Goal: Task Accomplishment & Management: Manage account settings

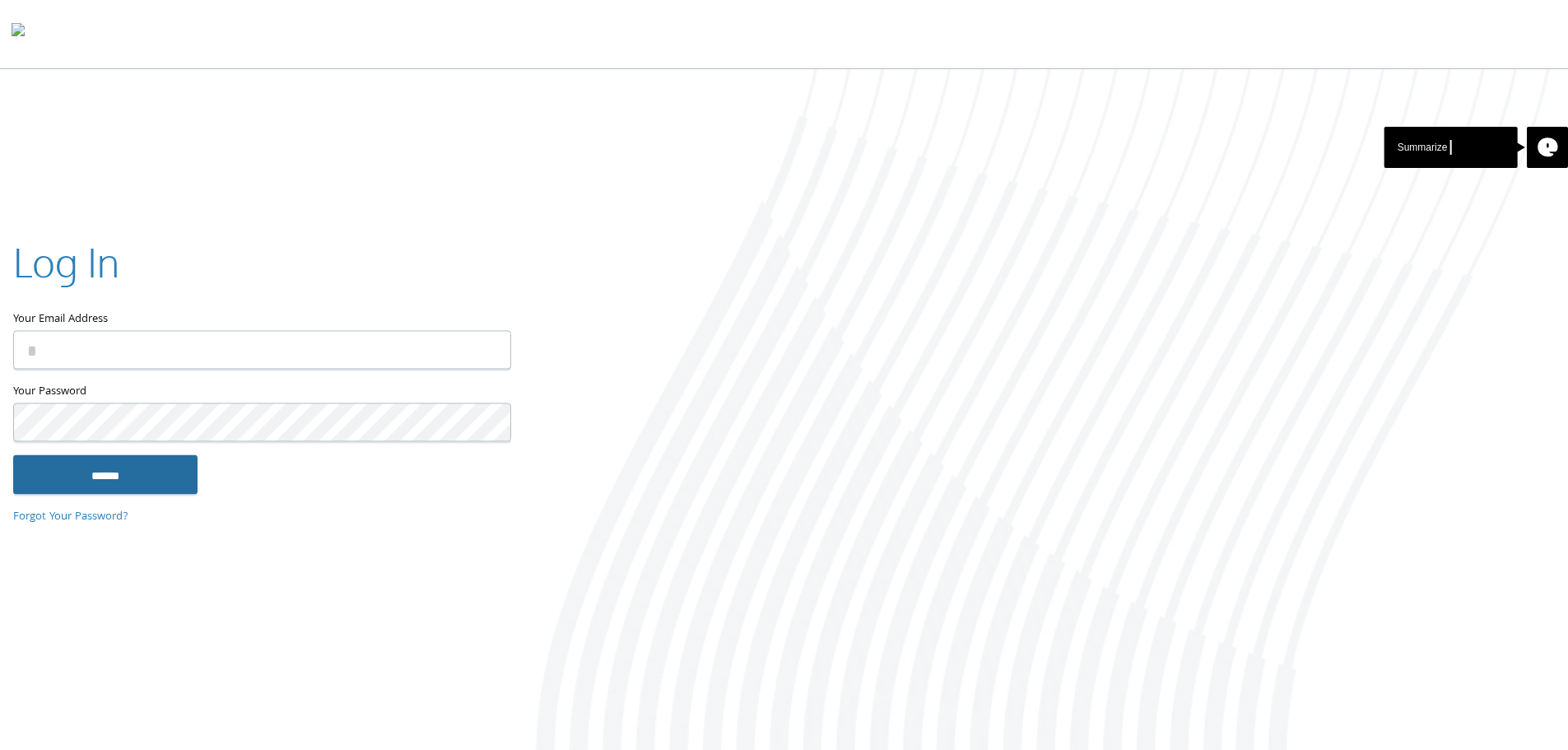
type input "**********"
click at [161, 473] on input "******" at bounding box center [106, 475] width 184 height 40
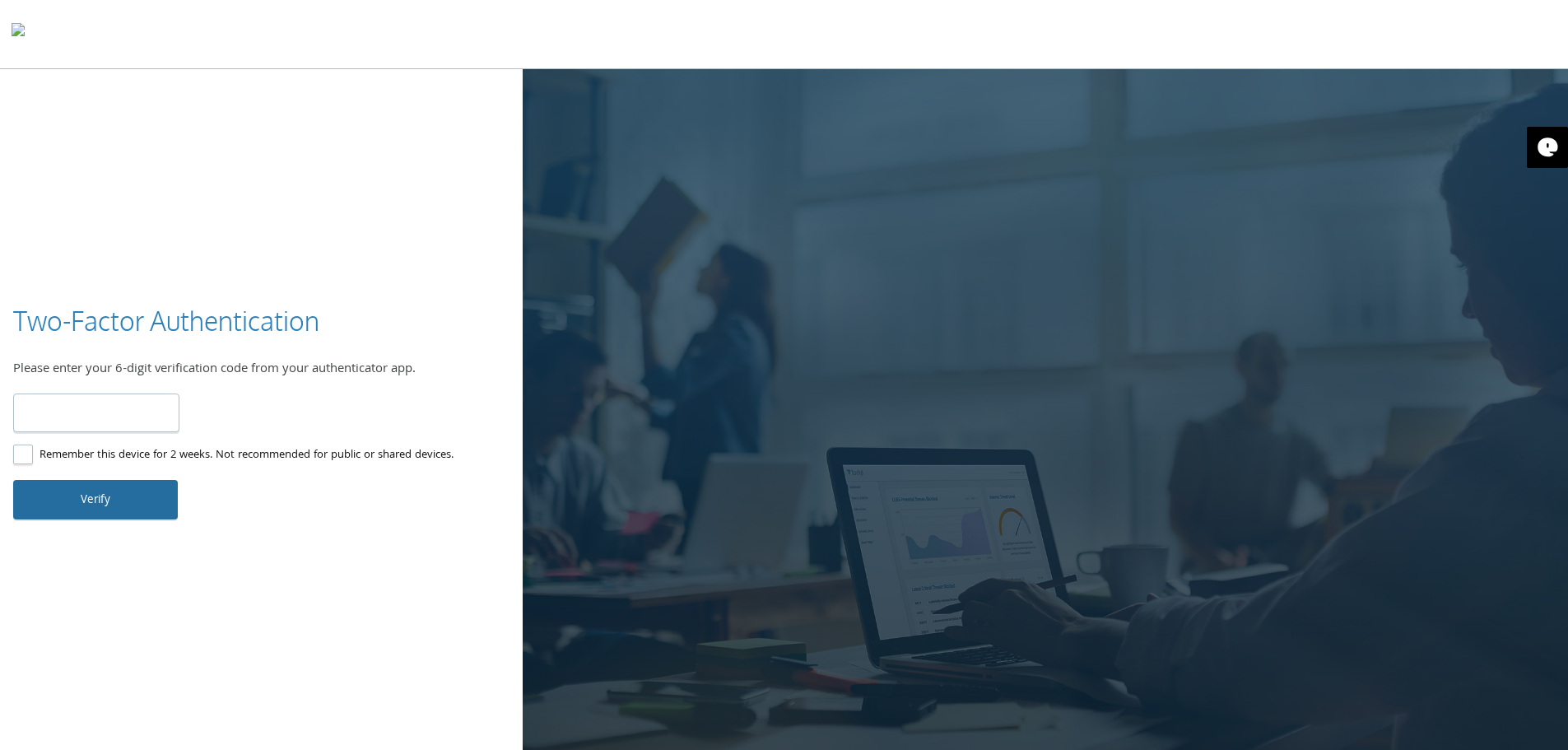
type input "******"
click at [135, 516] on button "Verify" at bounding box center [96, 500] width 165 height 40
